Goal: Transaction & Acquisition: Purchase product/service

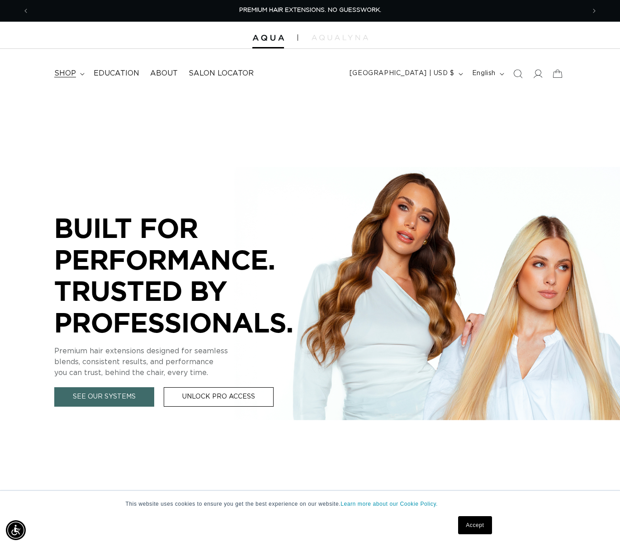
click at [80, 76] on summary "shop" at bounding box center [68, 73] width 39 height 20
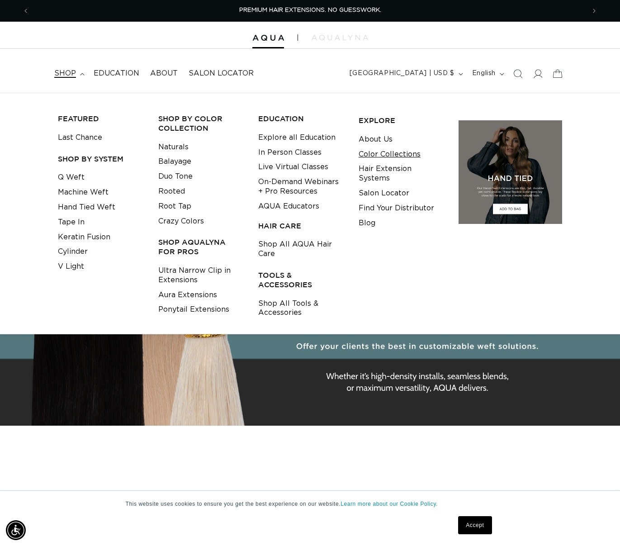
click at [387, 150] on link "Color Collections" at bounding box center [389, 154] width 62 height 15
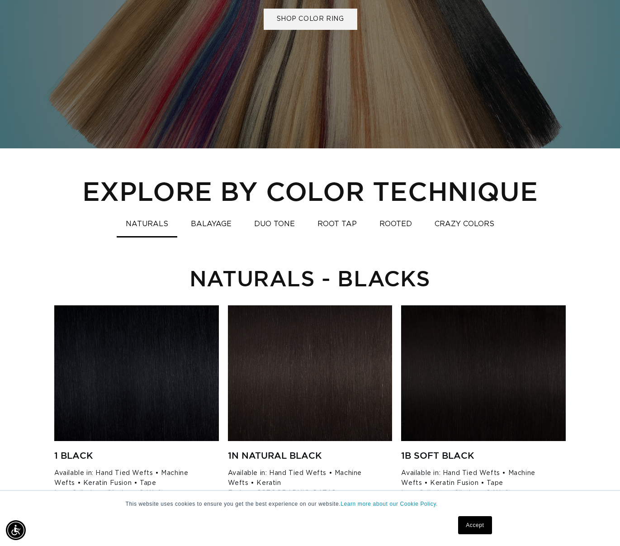
scroll to position [498, 0]
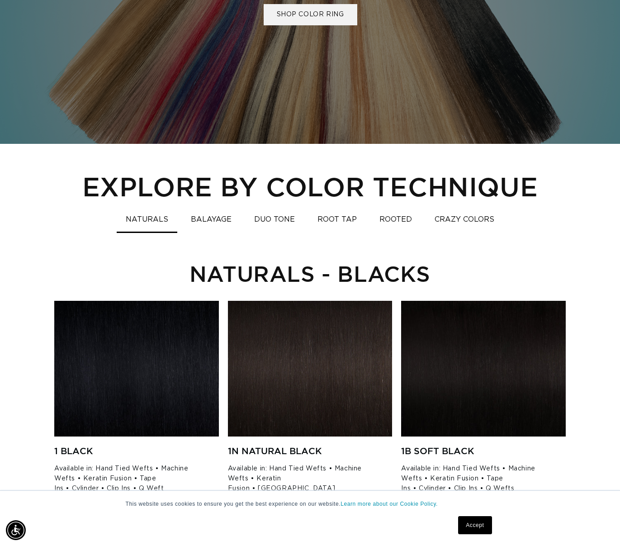
click at [471, 222] on button "CRAZY COLORS" at bounding box center [464, 220] width 78 height 18
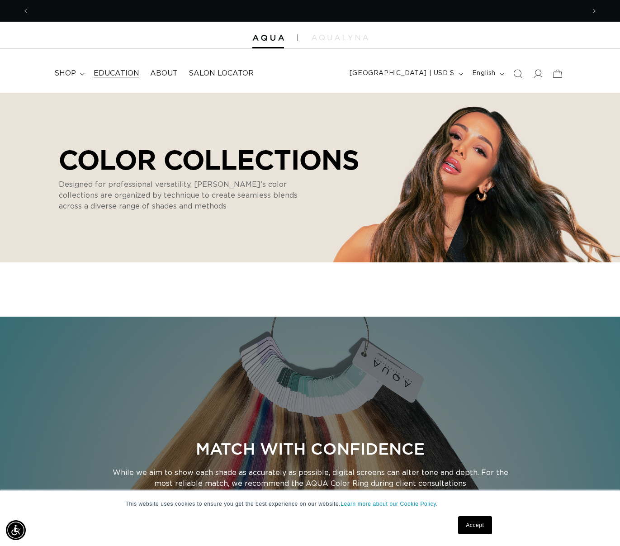
scroll to position [0, 0]
click at [71, 72] on span "shop" at bounding box center [65, 73] width 22 height 9
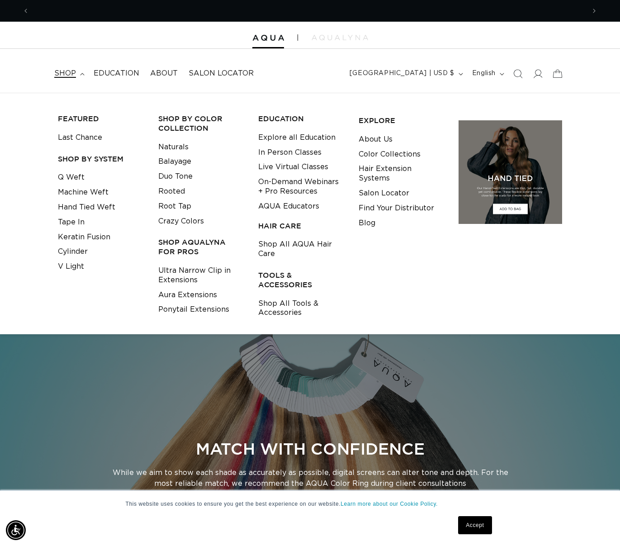
scroll to position [0, 1111]
click at [78, 266] on link "V Light" at bounding box center [71, 266] width 26 height 15
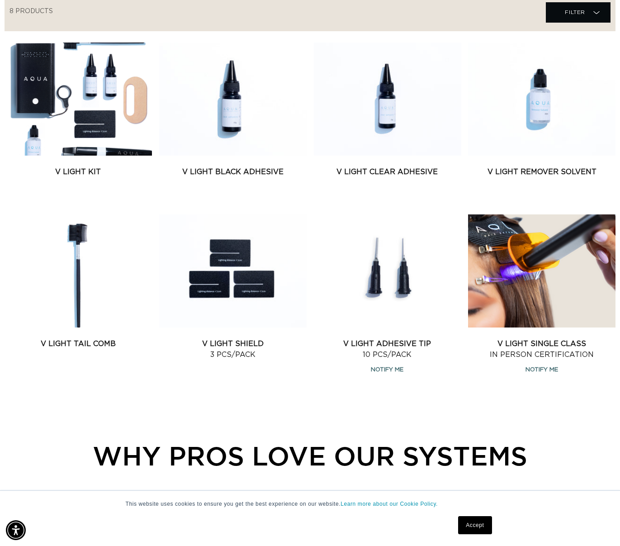
scroll to position [0, 1111]
